Goal: Complete application form: Complete application form

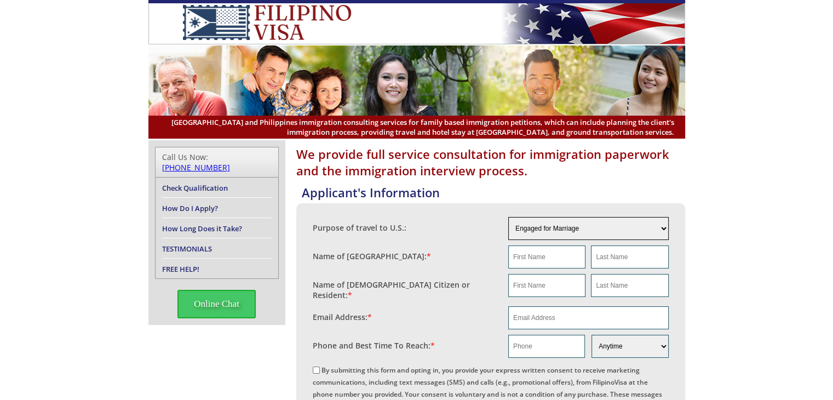
click at [665, 225] on select "Engaged for Marriage Already Married to U.S. Citizen / Resident For Short Term …" at bounding box center [588, 228] width 160 height 23
select select "3"
click at [508, 217] on select "Engaged for Marriage Already Married to [DEMOGRAPHIC_DATA] Citizen / Resident F…" at bounding box center [588, 228] width 160 height 23
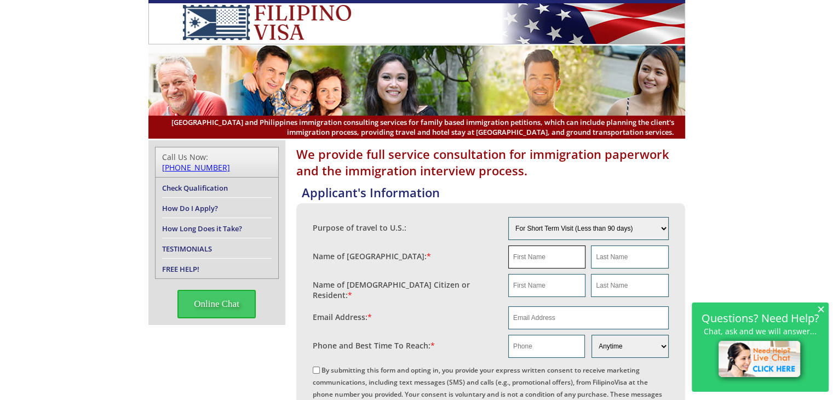
click at [550, 255] on input "text" at bounding box center [546, 256] width 77 height 23
click at [819, 309] on span "×" at bounding box center [821, 308] width 8 height 9
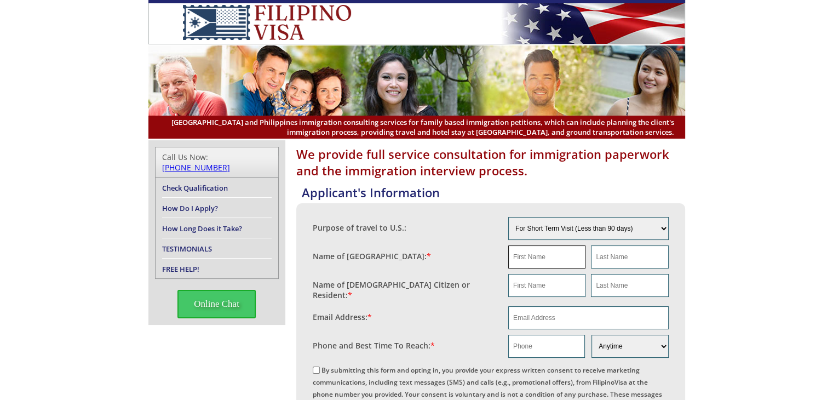
click at [547, 256] on input "text" at bounding box center [546, 256] width 77 height 23
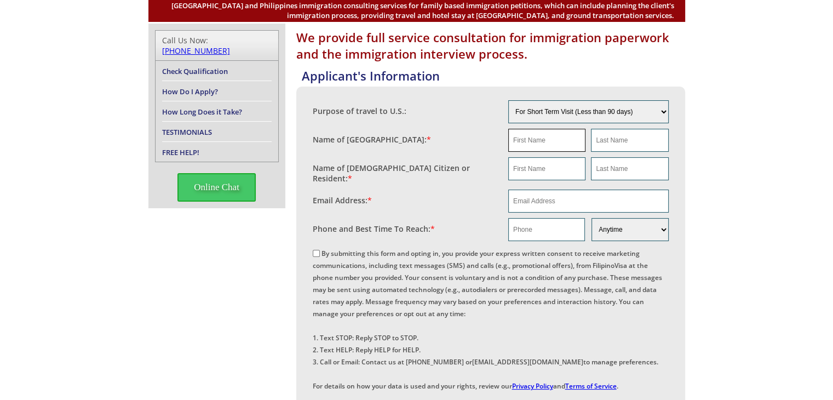
scroll to position [109, 0]
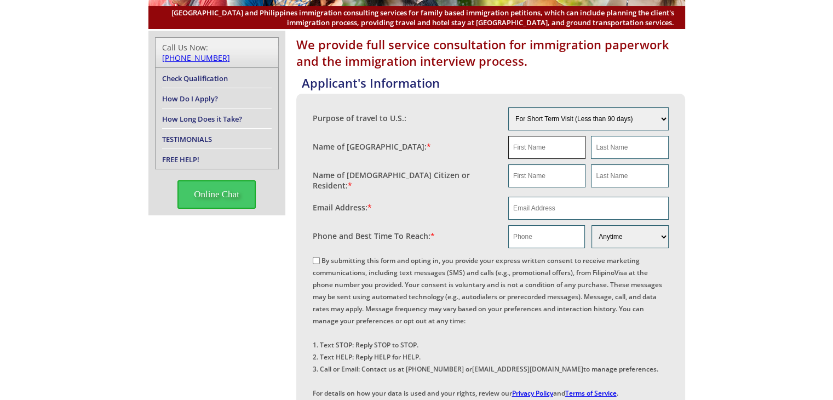
click at [546, 148] on input "text" at bounding box center [546, 147] width 77 height 23
type input "Ime"
click at [630, 152] on input "text" at bounding box center [629, 147] width 77 height 23
type input "Alido"
click at [545, 180] on input "text" at bounding box center [546, 175] width 77 height 23
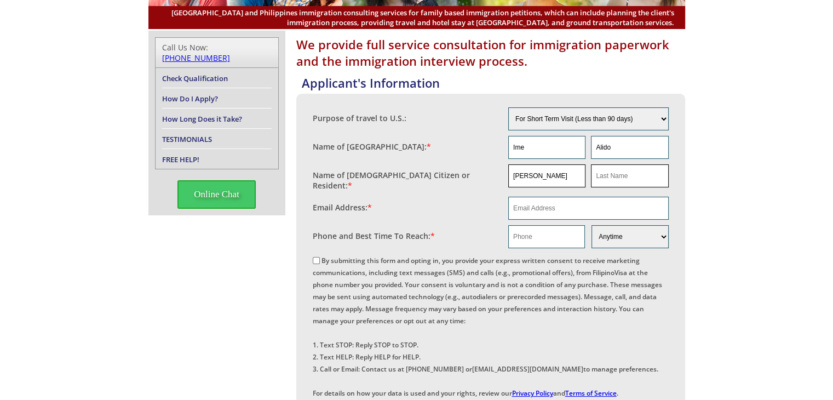
type input "[PERSON_NAME]"
click at [610, 182] on input "text" at bounding box center [629, 175] width 77 height 23
type input "[PERSON_NAME]"
click at [560, 203] on input "email" at bounding box center [588, 208] width 160 height 23
type input "[EMAIL_ADDRESS][DOMAIN_NAME]"
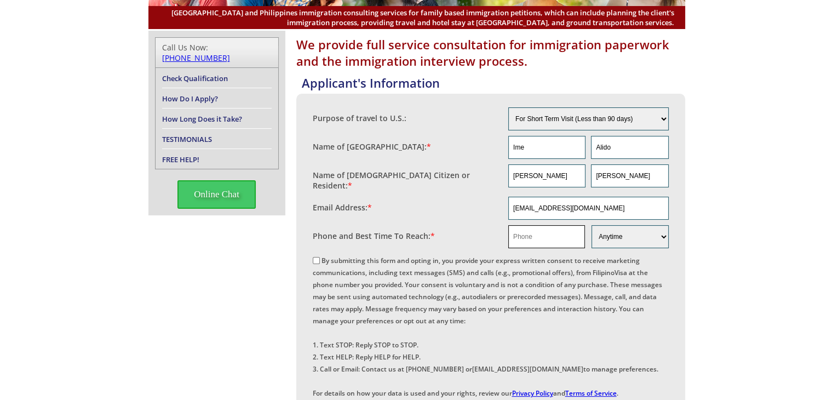
click at [551, 233] on input "text" at bounding box center [546, 236] width 77 height 23
type input "09296863868"
click at [711, 209] on div "We provide full service consultation for immigration paperwork and the immigrat…" at bounding box center [416, 360] width 833 height 659
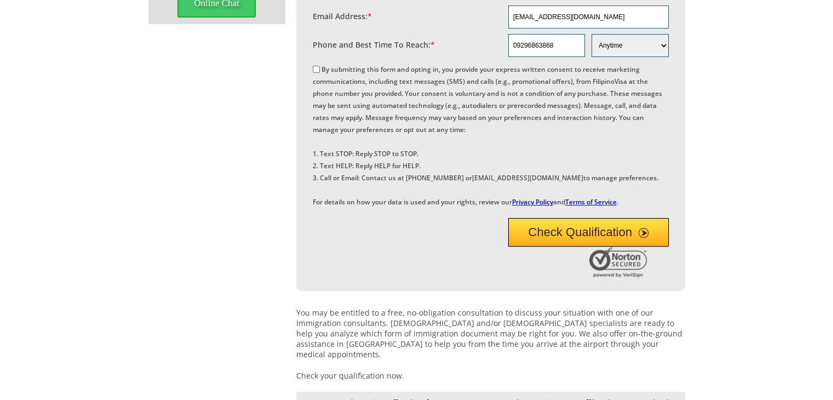
scroll to position [263, 0]
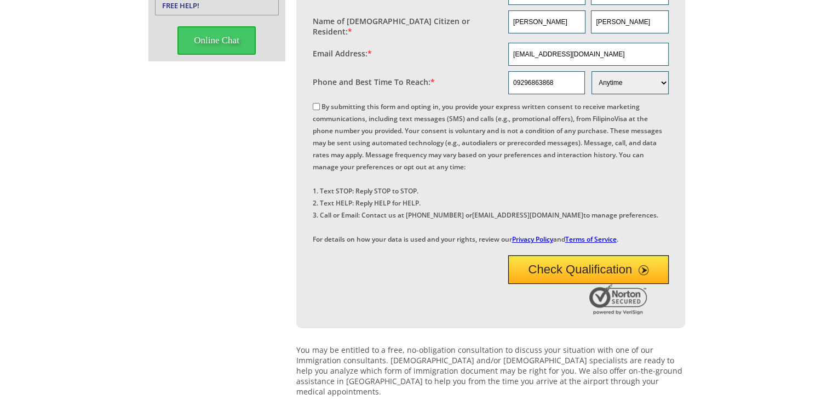
click at [316, 103] on input "By submitting this form and opting in, you provide your express written consent…" at bounding box center [316, 106] width 7 height 7
checkbox input "true"
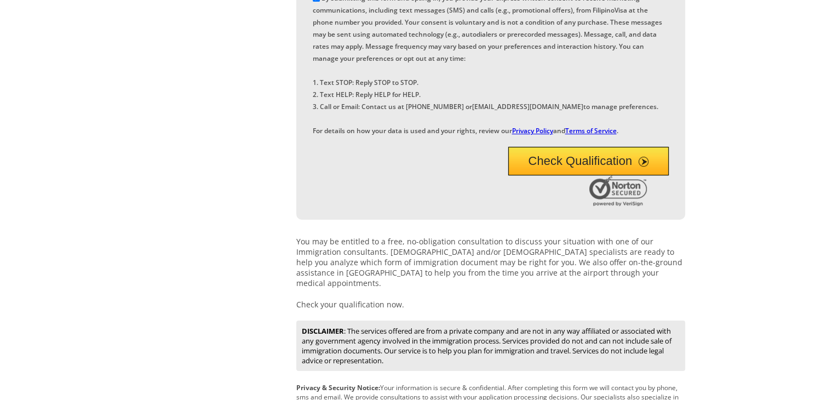
scroll to position [373, 0]
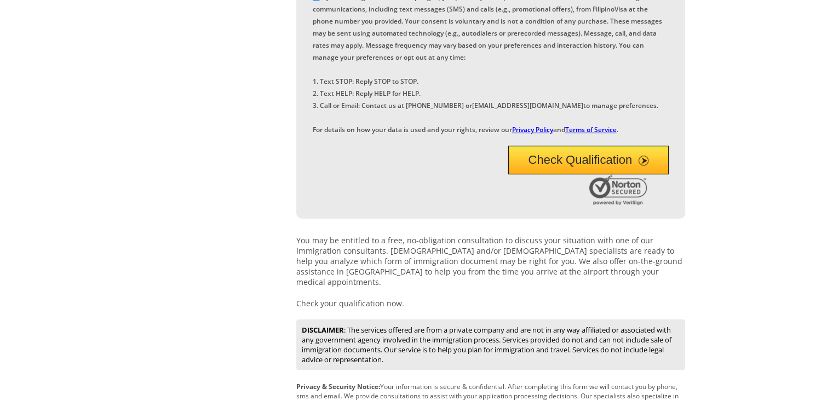
click at [558, 174] on button "Check Qualification" at bounding box center [588, 160] width 160 height 28
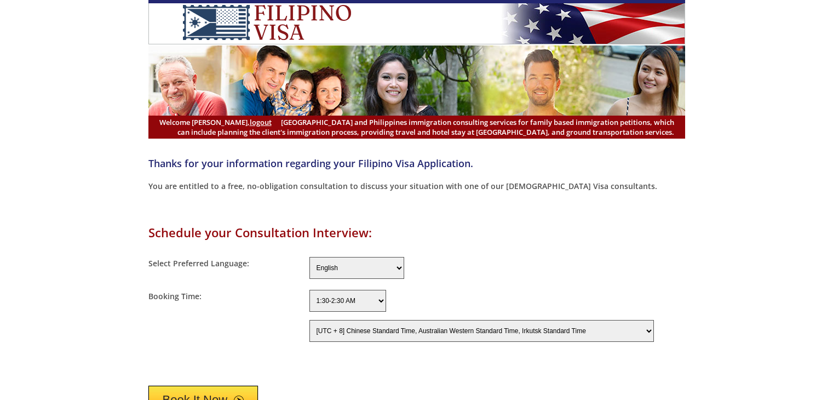
select select "-480"
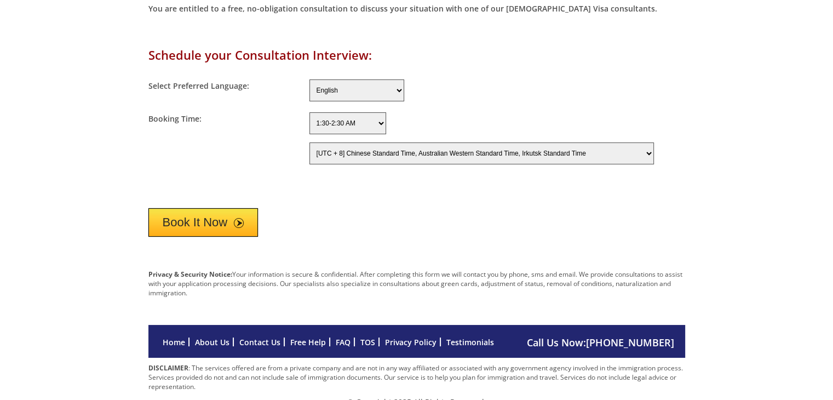
scroll to position [190, 0]
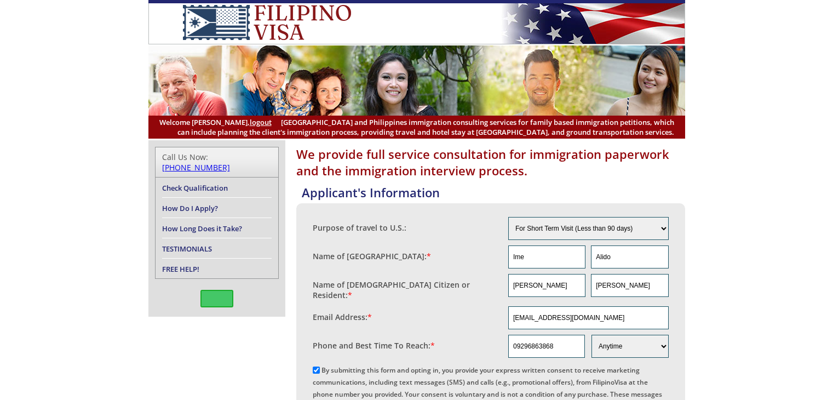
select select "3"
drag, startPoint x: 554, startPoint y: 286, endPoint x: 309, endPoint y: 283, distance: 245.3
click at [309, 283] on div "Purpose of travel to U.S.: Engaged for Marriage Already Married to [DEMOGRAPHIC…" at bounding box center [490, 397] width 389 height 388
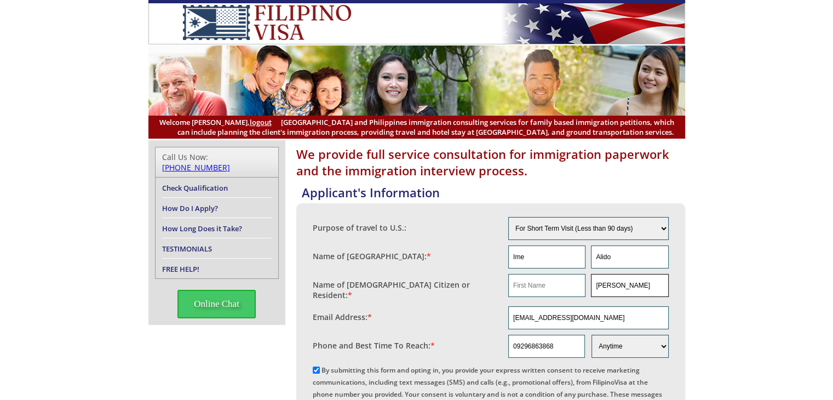
drag, startPoint x: 635, startPoint y: 280, endPoint x: 475, endPoint y: 304, distance: 161.7
click at [475, 304] on div "Purpose of travel to U.S.: Engaged for Marriage Already Married to [DEMOGRAPHIC…" at bounding box center [491, 362] width 356 height 296
drag, startPoint x: 568, startPoint y: 339, endPoint x: 303, endPoint y: 339, distance: 264.4
click at [303, 339] on div "Purpose of travel to U.S.: Engaged for Marriage Already Married to [DEMOGRAPHIC…" at bounding box center [490, 397] width 389 height 388
click at [625, 340] on select "Morning Afternoon Evening Weekend Anytime" at bounding box center [629, 346] width 77 height 23
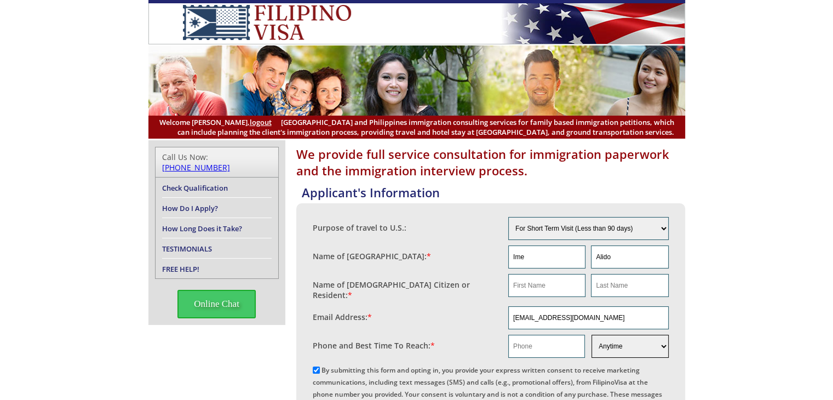
select select "Weekend"
click at [591, 335] on select "Morning Afternoon Evening Weekend Anytime" at bounding box center [629, 346] width 77 height 23
drag, startPoint x: 614, startPoint y: 252, endPoint x: 524, endPoint y: 261, distance: 90.2
click at [524, 261] on div "Ime Alido" at bounding box center [588, 256] width 160 height 23
drag, startPoint x: 544, startPoint y: 248, endPoint x: 455, endPoint y: 252, distance: 89.3
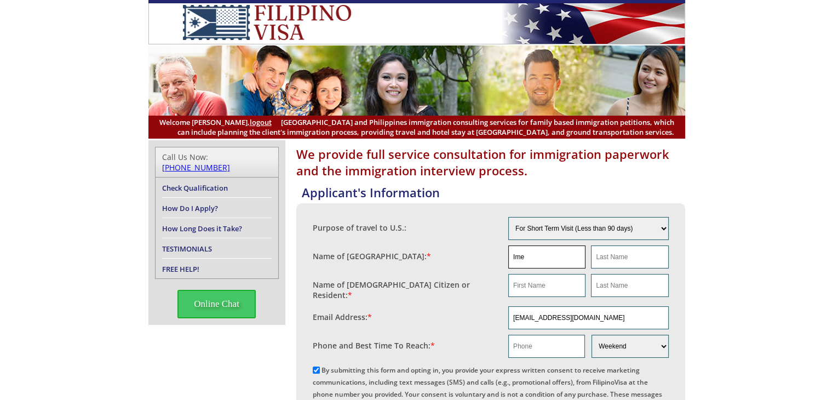
click at [455, 252] on fieldset "Name of [GEOGRAPHIC_DATA]: * Ime" at bounding box center [491, 257] width 356 height 28
click at [646, 230] on select "Engaged for Marriage Already Married to [DEMOGRAPHIC_DATA] Citizen / Resident F…" at bounding box center [588, 228] width 160 height 23
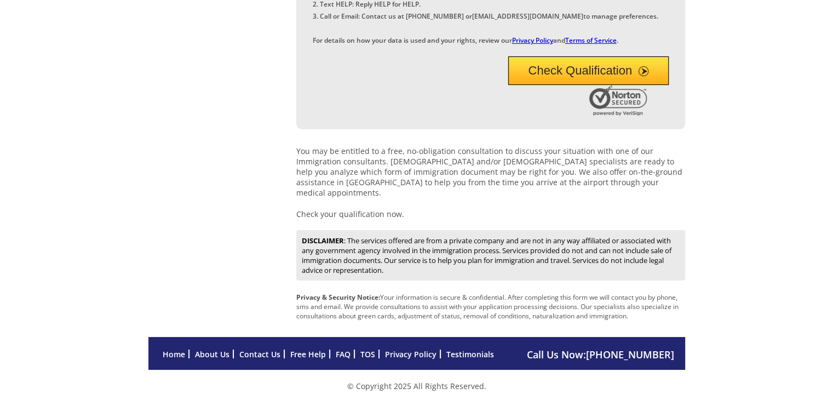
scroll to position [482, 0]
